Goal: Task Accomplishment & Management: Use online tool/utility

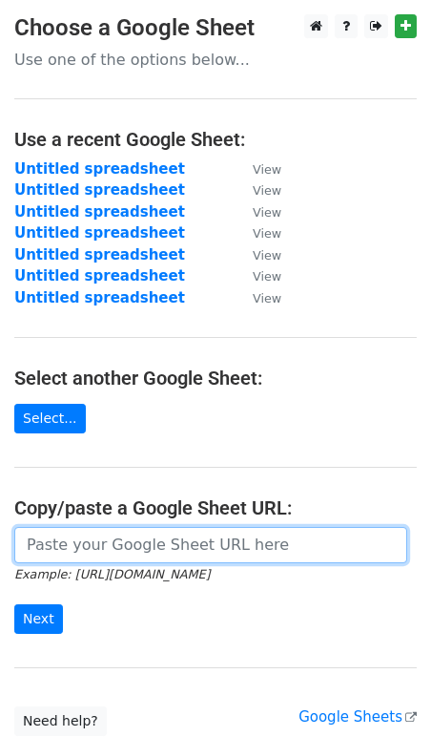
click at [125, 557] on input "url" at bounding box center [210, 545] width 393 height 36
paste input "https://docs.google.com/spreadsheets/d/1l-4EIJTRB2rpiGxuxuBieuDXNJHcukWT1vIuDfy…"
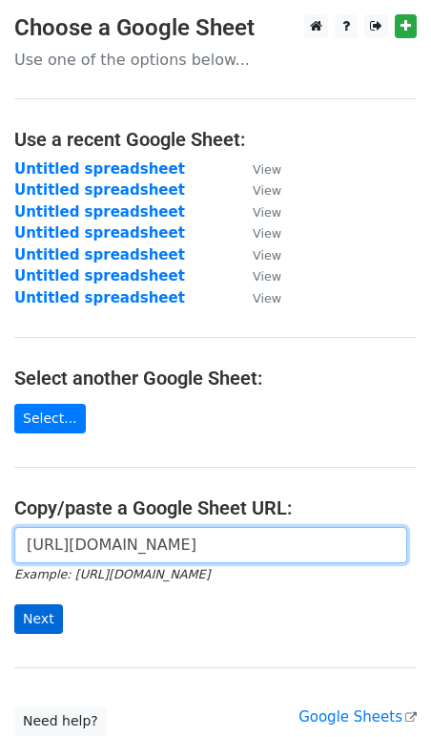
type input "https://docs.google.com/spreadsheets/d/1l-4EIJTRB2rpiGxuxuBieuDXNJHcukWT1vIuDfy…"
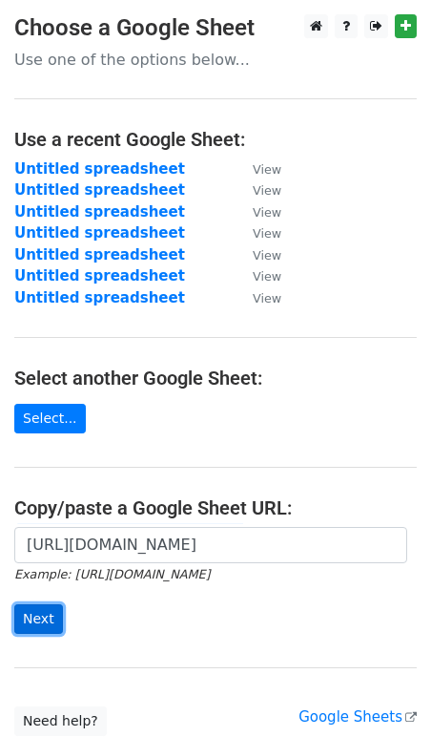
click at [42, 618] on input "Next" at bounding box center [38, 619] width 49 height 30
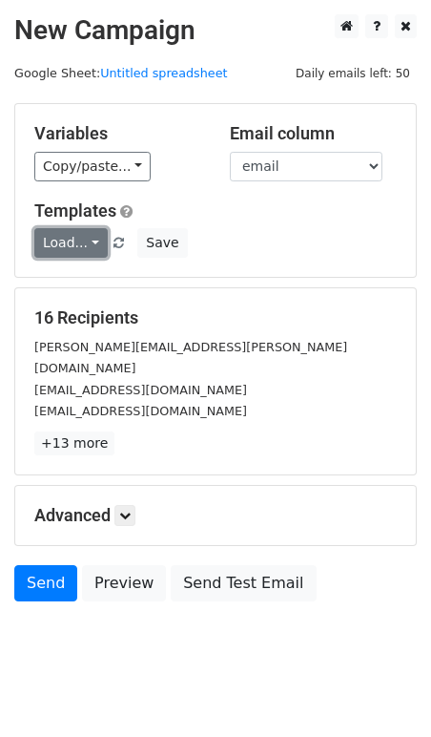
click at [72, 242] on link "Load..." at bounding box center [70, 243] width 73 height 30
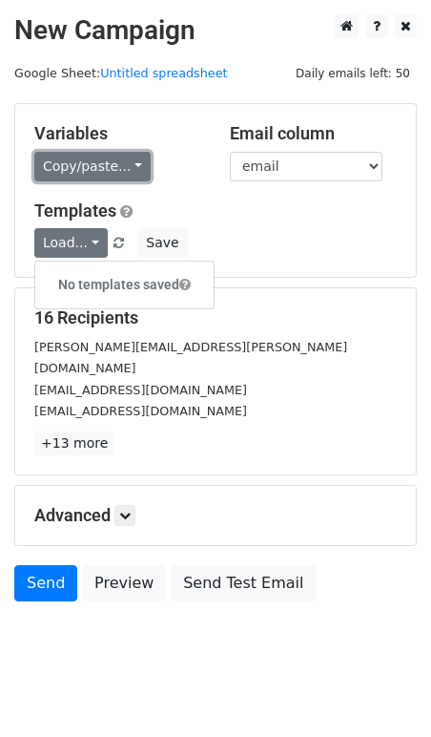
click at [84, 162] on link "Copy/paste..." at bounding box center [92, 167] width 116 height 30
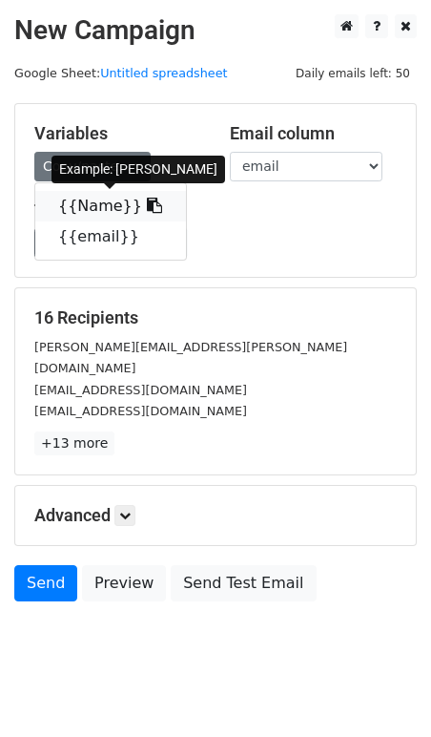
click at [85, 211] on link "{{Name}}" at bounding box center [110, 206] width 151 height 31
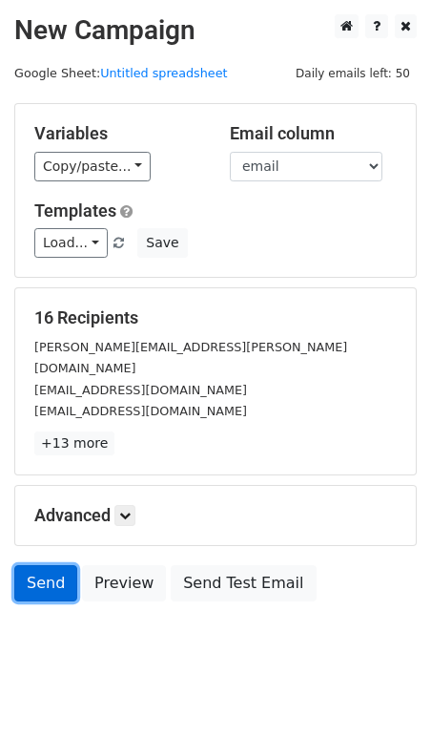
click at [51, 565] on link "Send" at bounding box center [45, 583] width 63 height 36
